Goal: Transaction & Acquisition: Purchase product/service

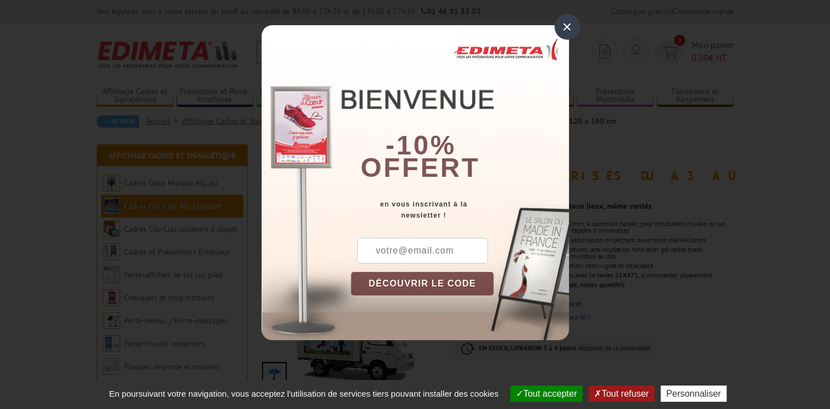
drag, startPoint x: 567, startPoint y: 21, endPoint x: 571, endPoint y: 35, distance: 14.1
click at [567, 21] on div "×" at bounding box center [567, 27] width 26 height 26
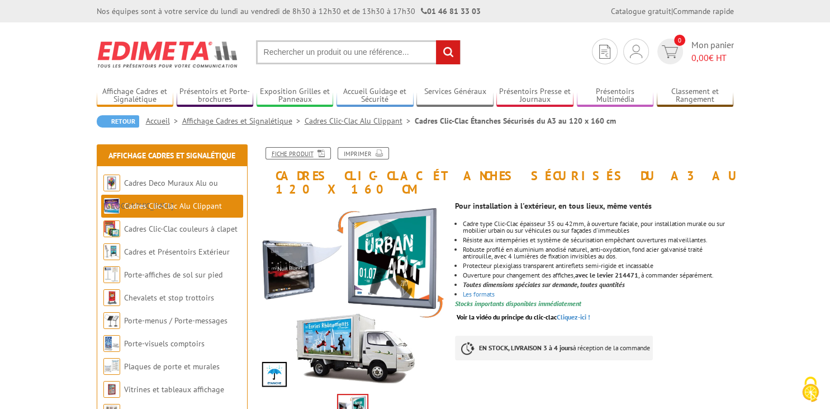
click at [303, 152] on link "Fiche produit" at bounding box center [297, 153] width 65 height 12
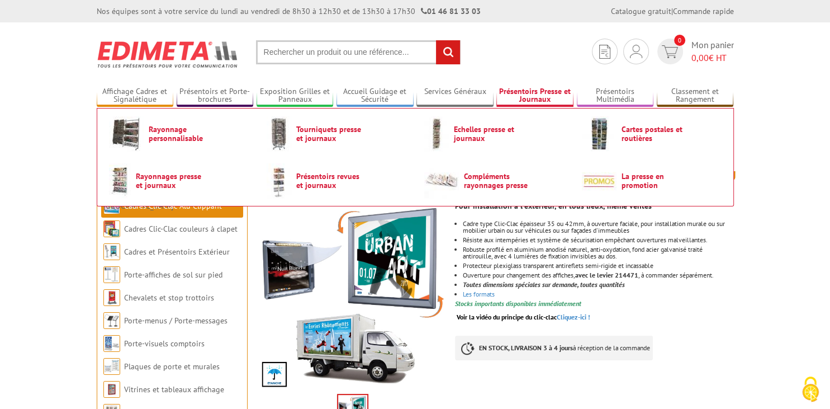
click at [532, 94] on link "Présentoirs Presse et Journaux" at bounding box center [534, 96] width 77 height 18
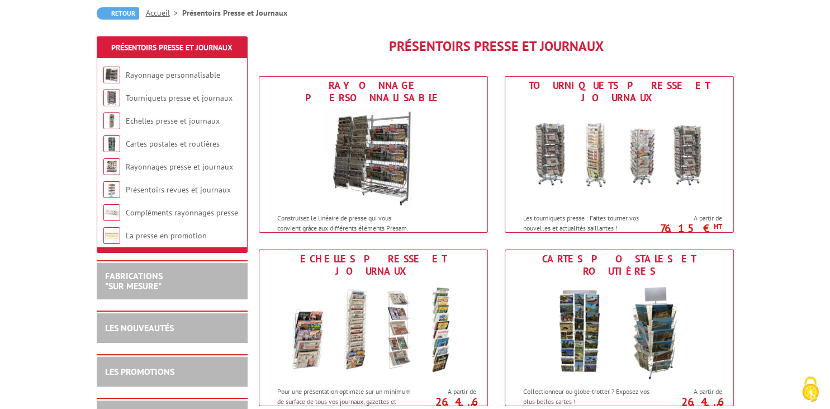
scroll to position [118, 0]
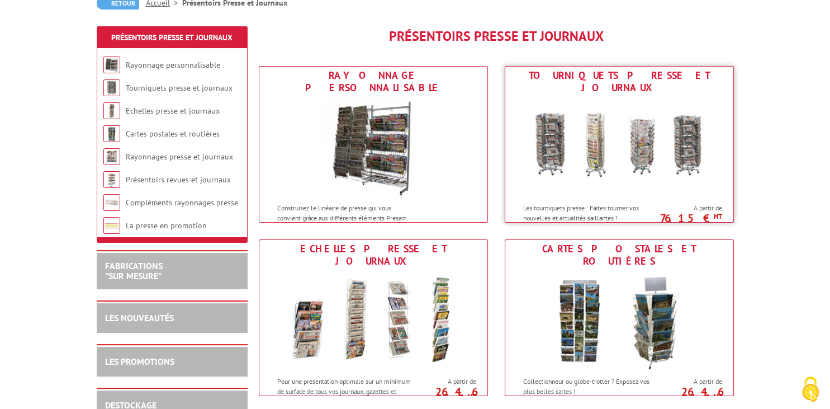
click at [675, 172] on img at bounding box center [619, 147] width 207 height 101
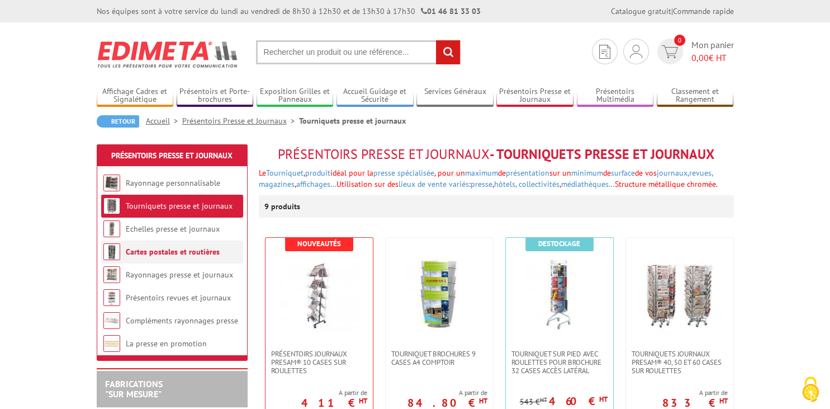
click at [169, 259] on li "Cartes postales et routières" at bounding box center [172, 251] width 142 height 23
click at [168, 251] on link "Cartes postales et routières" at bounding box center [173, 251] width 94 height 10
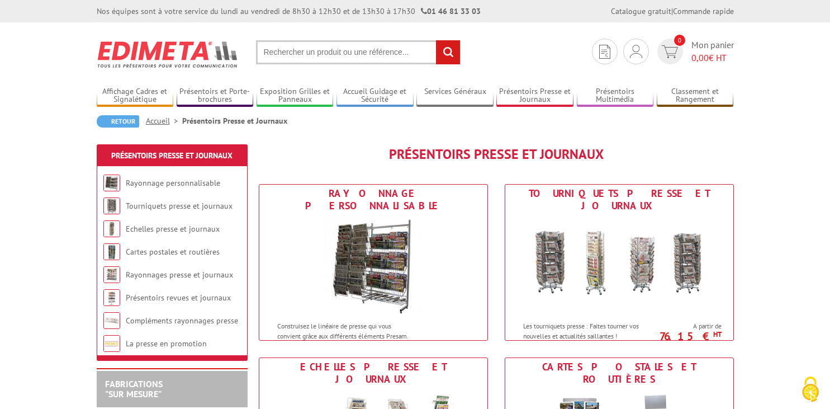
scroll to position [118, 0]
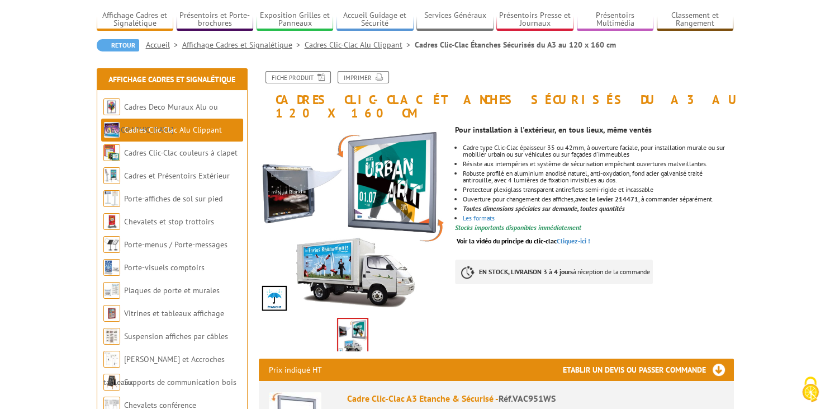
scroll to position [95, 0]
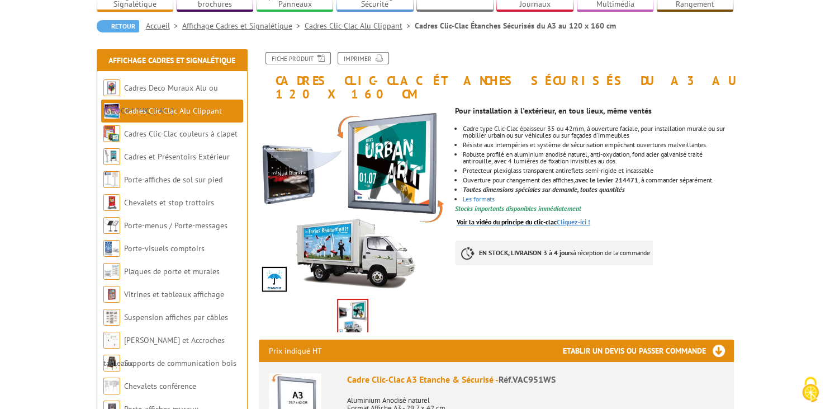
click at [580, 217] on link "Voir la vidéo du principe du clic-clac Cliquez-ici !" at bounding box center [524, 221] width 134 height 8
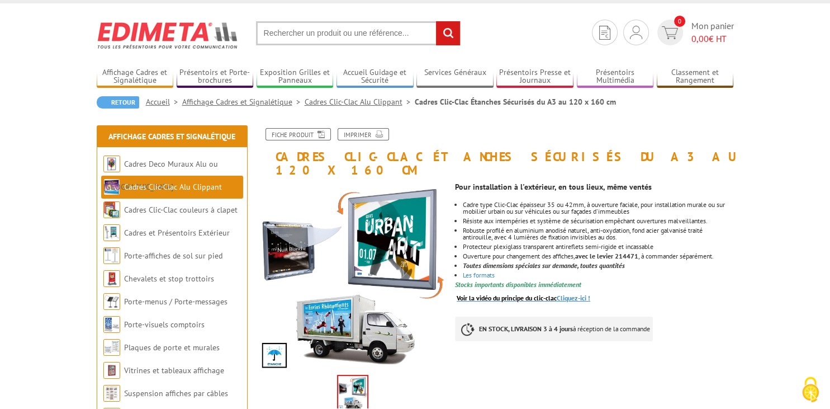
scroll to position [11, 0]
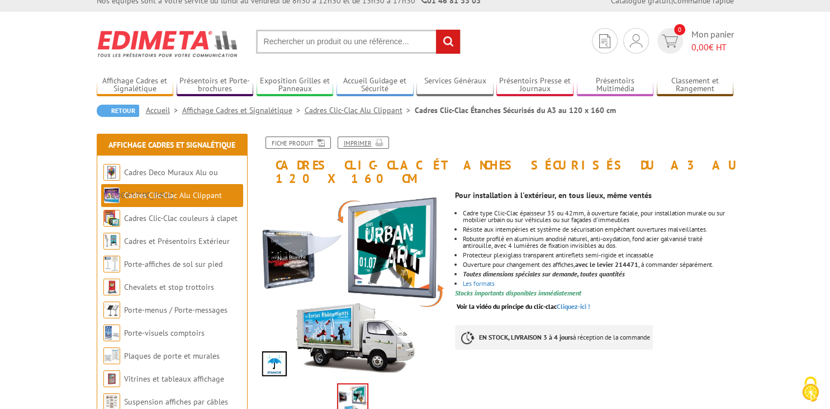
click at [353, 145] on link "Imprimer" at bounding box center [363, 142] width 51 height 12
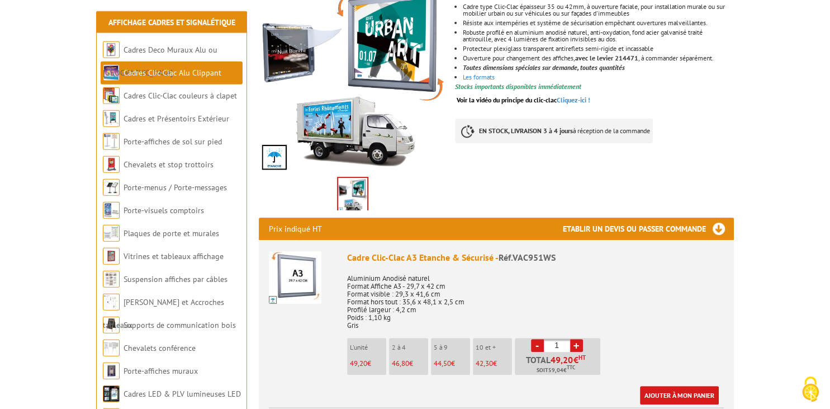
scroll to position [246, 0]
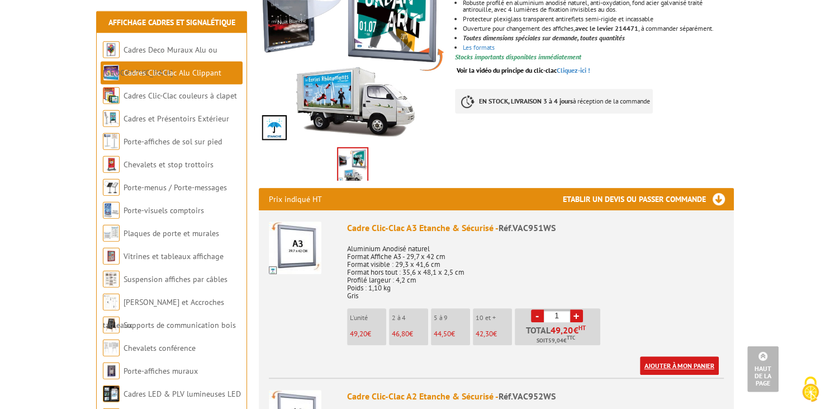
click at [673, 356] on link "Ajouter à mon panier" at bounding box center [679, 365] width 79 height 18
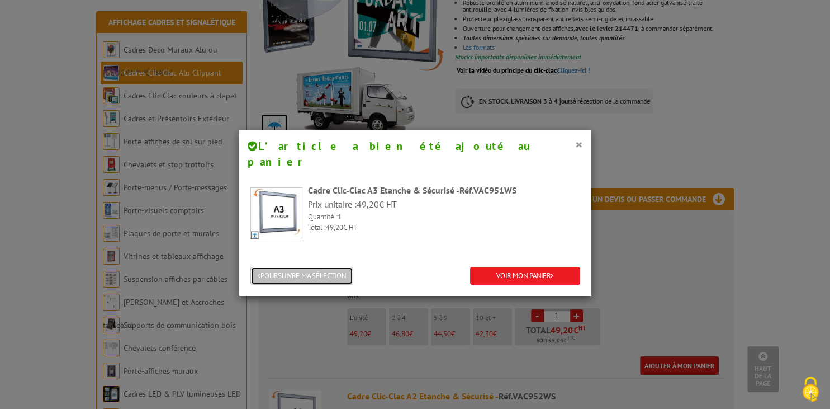
click at [338, 267] on button "POURSUIVRE MA SÉLECTION" at bounding box center [301, 276] width 103 height 18
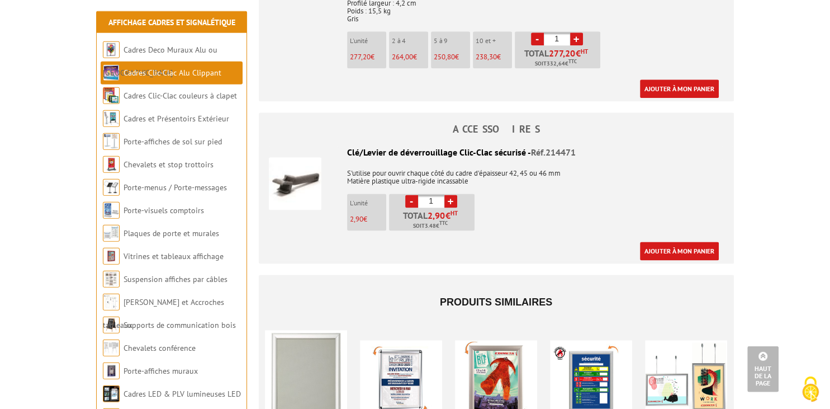
scroll to position [1368, 0]
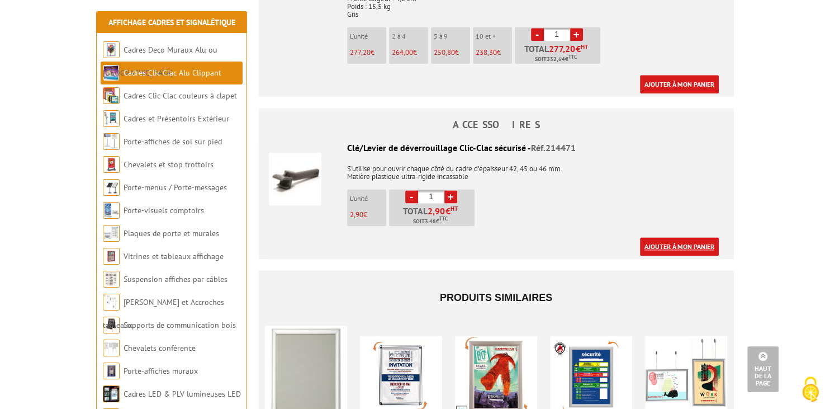
click at [685, 237] on link "Ajouter à mon panier" at bounding box center [679, 246] width 79 height 18
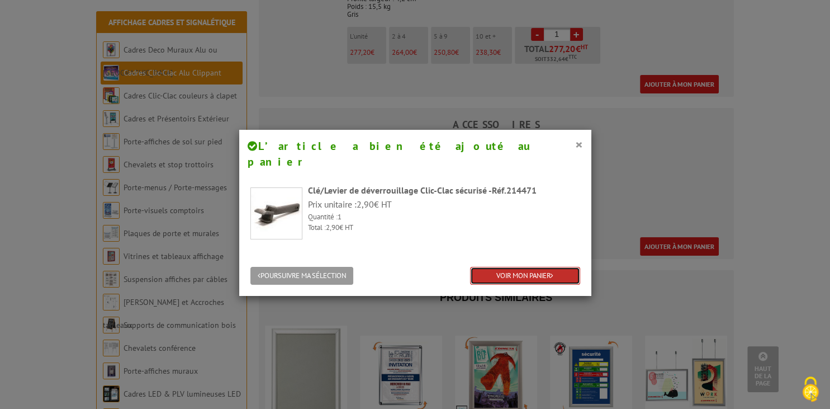
click at [528, 267] on link "VOIR MON PANIER" at bounding box center [525, 276] width 110 height 18
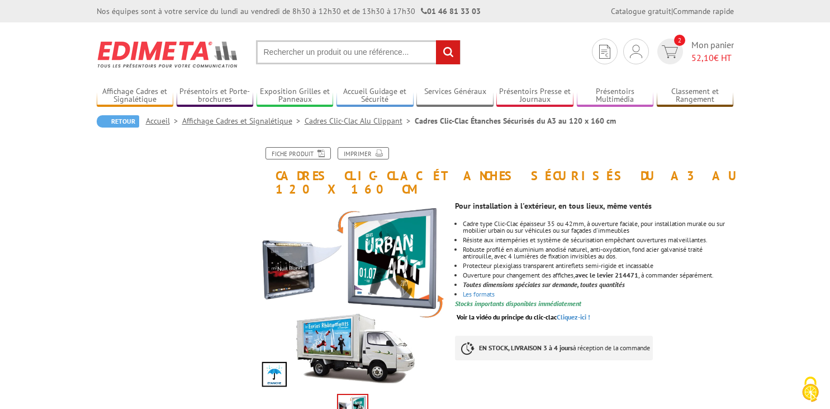
scroll to position [1368, 0]
